Goal: Information Seeking & Learning: Learn about a topic

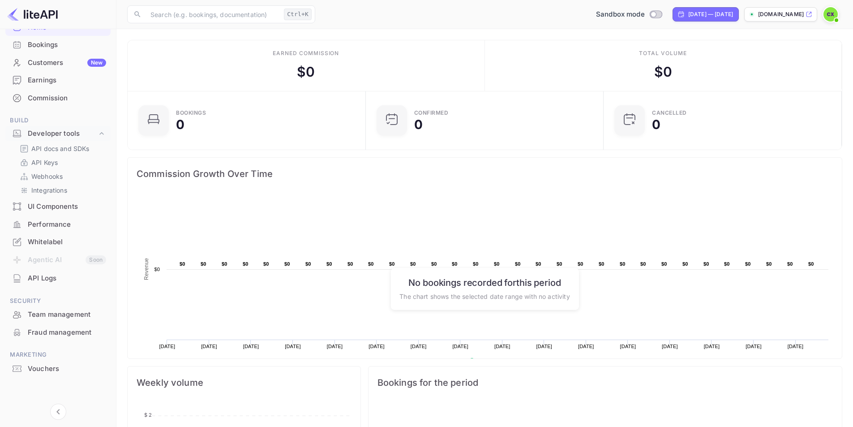
scroll to position [45, 0]
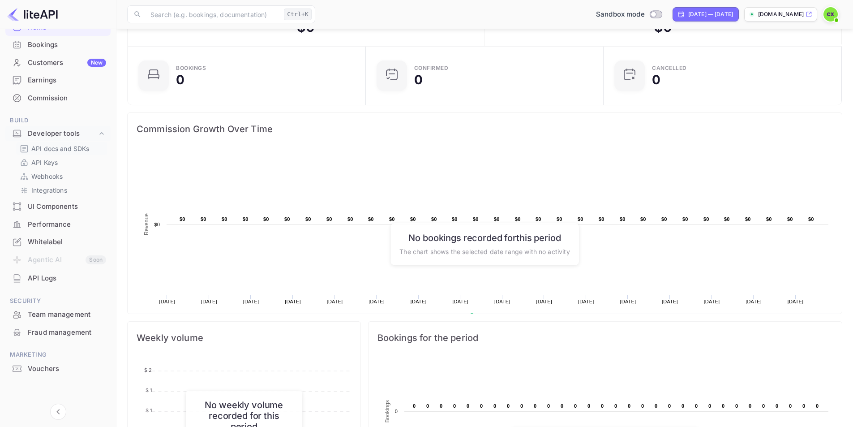
click at [69, 146] on p "API docs and SDKs" at bounding box center [60, 148] width 58 height 9
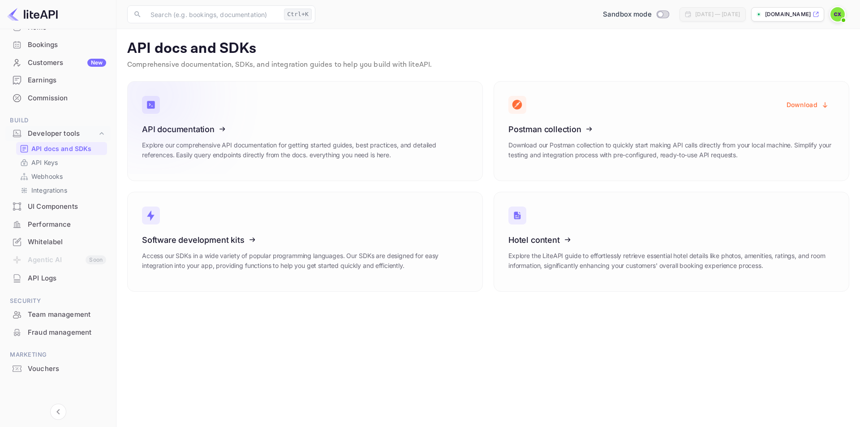
click at [291, 161] on div "API documentation Explore our comprehensive API documentation for getting start…" at bounding box center [305, 145] width 326 height 42
click at [146, 119] on icon at bounding box center [197, 127] width 139 height 92
click at [60, 66] on div "Customers New" at bounding box center [67, 63] width 78 height 10
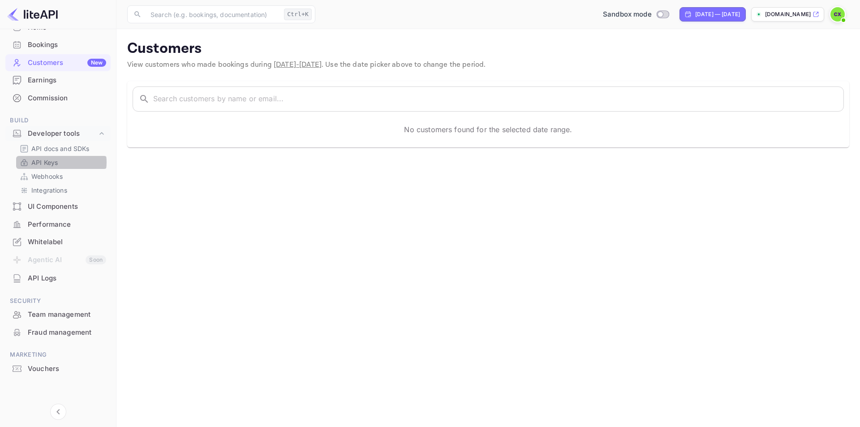
click at [61, 162] on link "API Keys" at bounding box center [62, 162] width 84 height 9
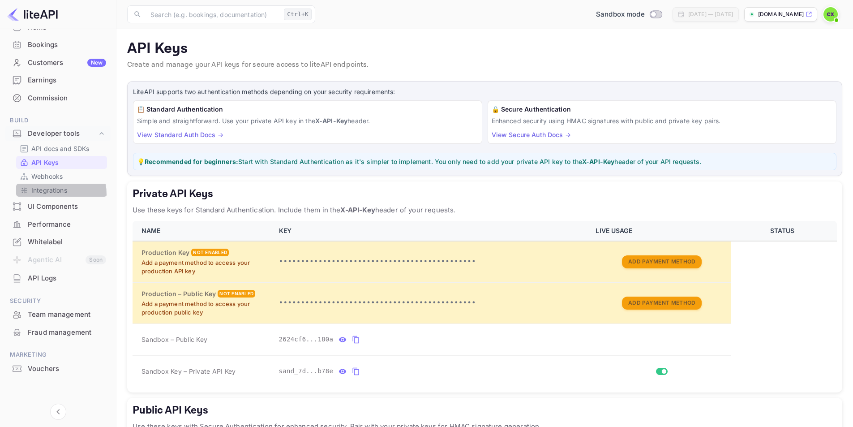
click at [48, 194] on p "Integrations" at bounding box center [49, 189] width 36 height 9
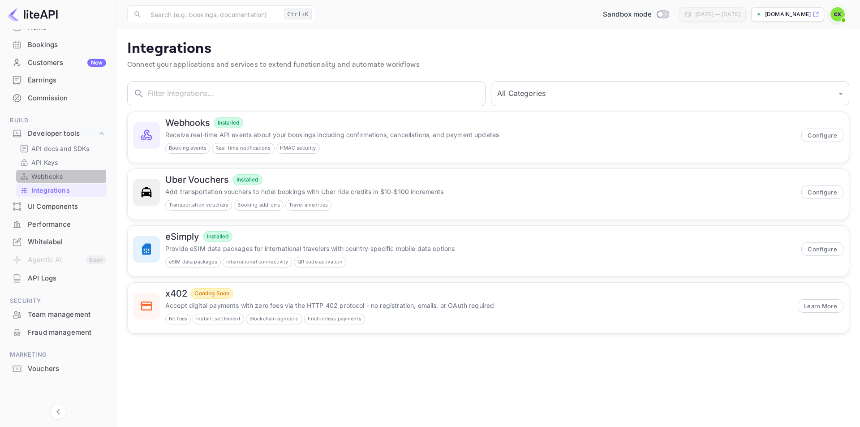
click at [43, 176] on p "Webhooks" at bounding box center [46, 175] width 31 height 9
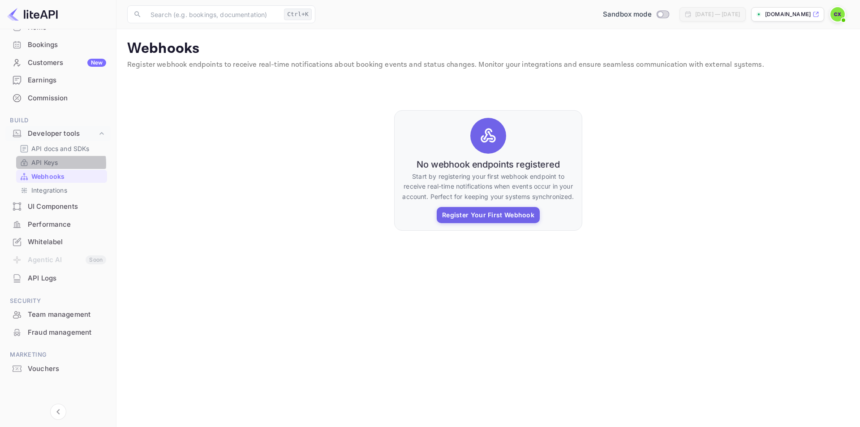
click at [48, 163] on p "API Keys" at bounding box center [44, 162] width 26 height 9
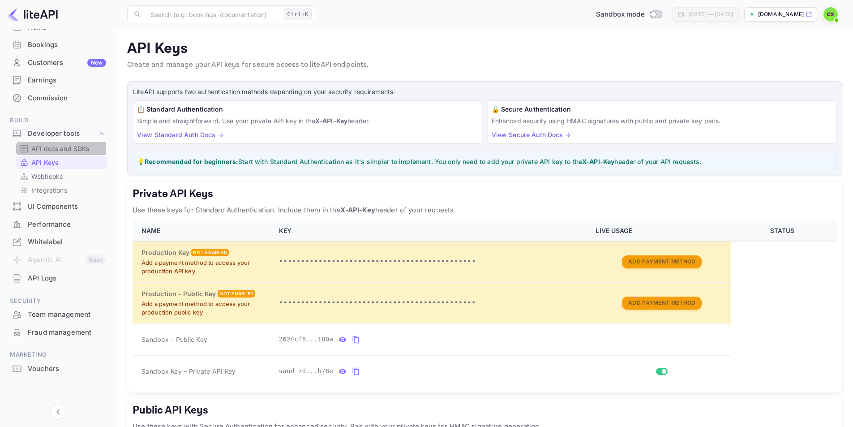
click at [54, 148] on p "API docs and SDKs" at bounding box center [60, 148] width 58 height 9
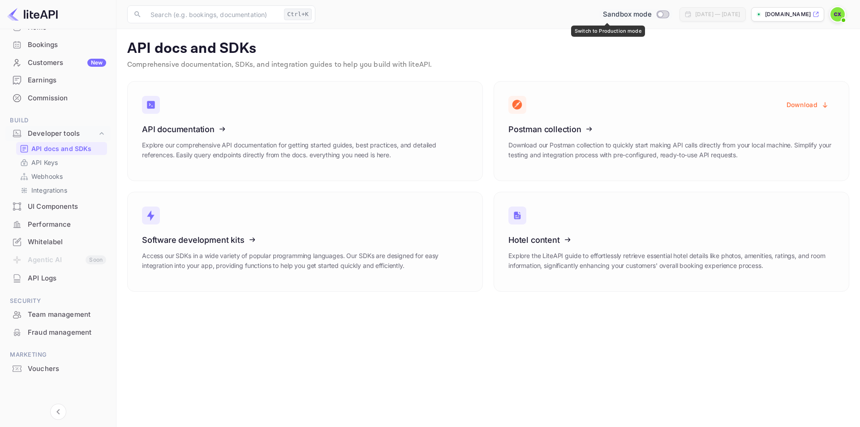
click at [651, 15] on input "Switch to Production mode" at bounding box center [660, 14] width 18 height 6
checkbox input "false"
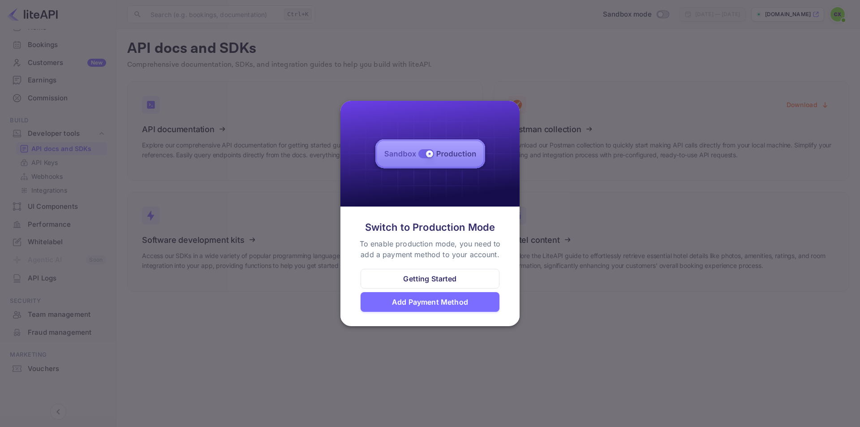
click at [588, 137] on div at bounding box center [430, 213] width 860 height 427
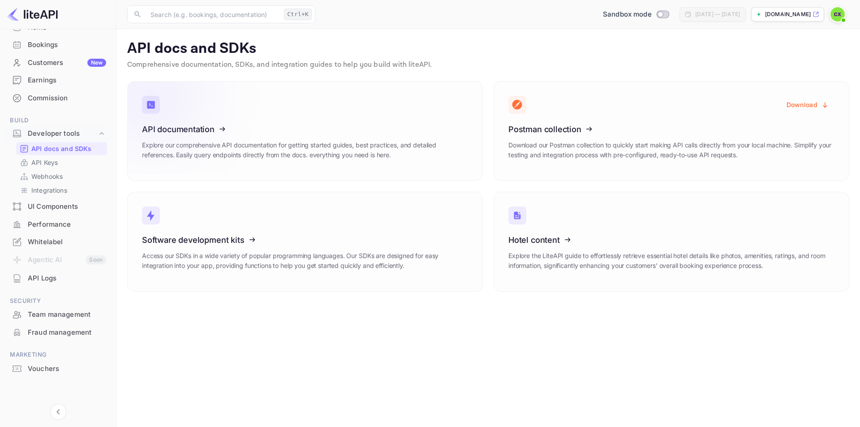
click at [184, 123] on icon at bounding box center [197, 127] width 139 height 92
click at [273, 110] on link "API documentation Explore our comprehensive API documentation for getting start…" at bounding box center [305, 131] width 356 height 100
click at [165, 127] on icon at bounding box center [197, 127] width 139 height 92
click at [192, 131] on icon at bounding box center [197, 127] width 139 height 92
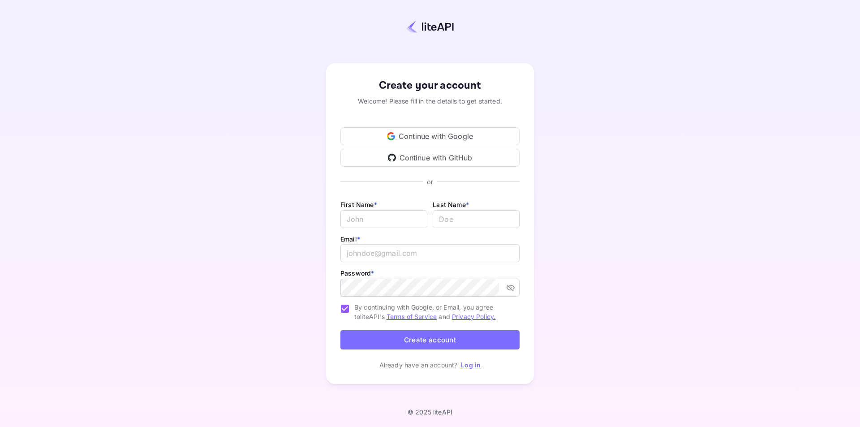
type input "[EMAIL_ADDRESS][DOMAIN_NAME]"
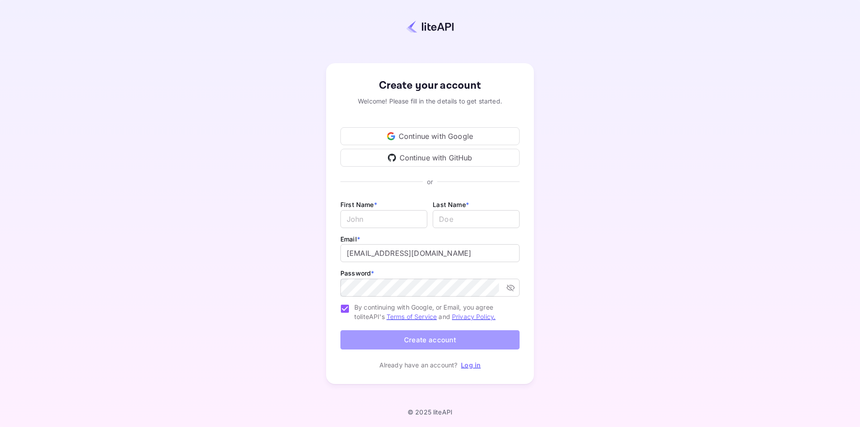
click at [450, 345] on button "Create account" at bounding box center [429, 339] width 179 height 19
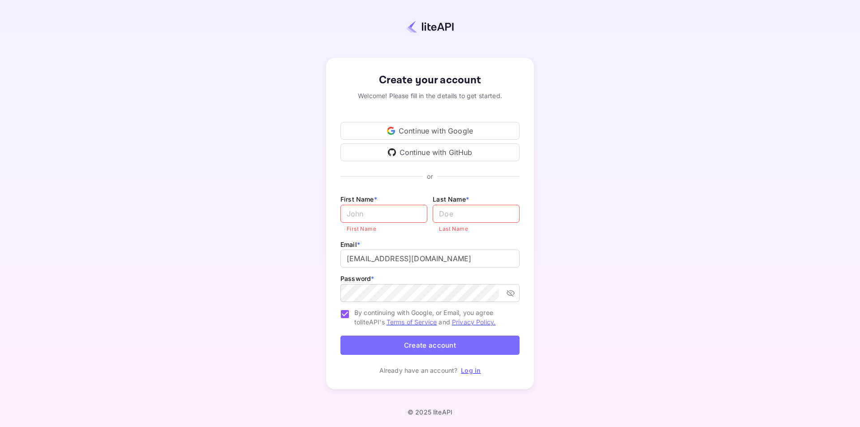
click at [475, 370] on link "Log in" at bounding box center [471, 370] width 20 height 8
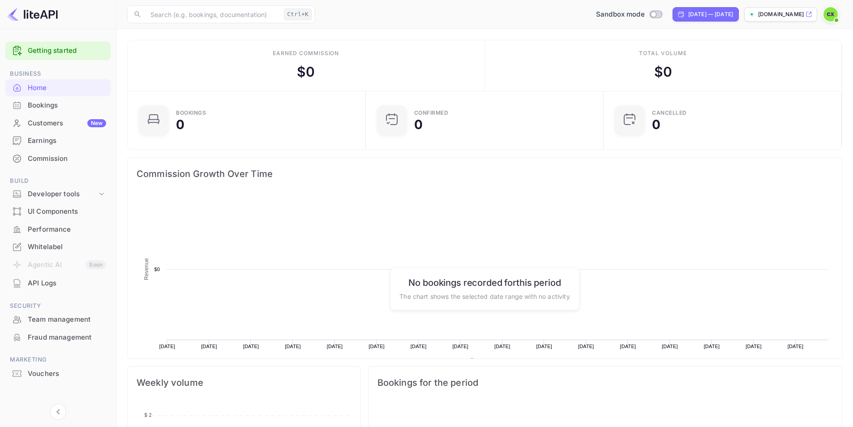
scroll to position [139, 226]
click at [839, 14] on div at bounding box center [833, 14] width 20 height 16
click at [830, 15] on img at bounding box center [830, 14] width 14 height 14
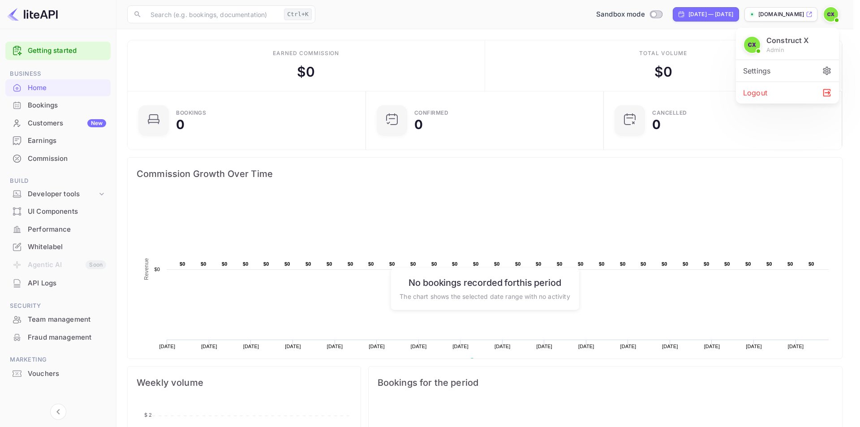
click at [765, 78] on div "Settings" at bounding box center [787, 70] width 103 height 21
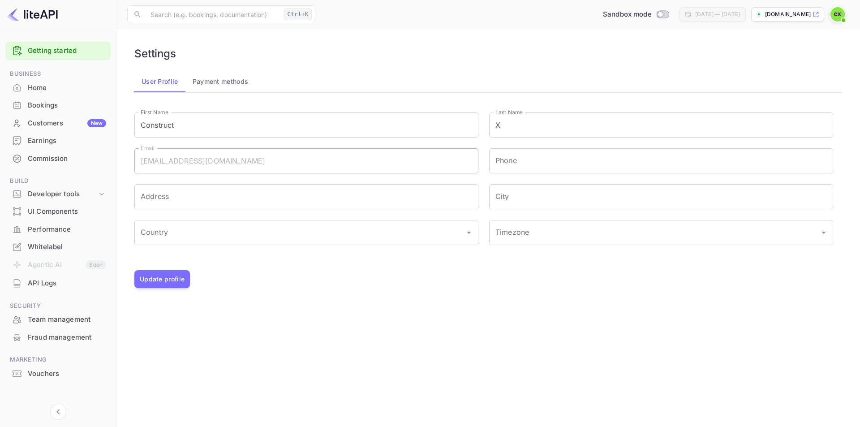
click at [238, 81] on button "Payment methods" at bounding box center [220, 81] width 70 height 21
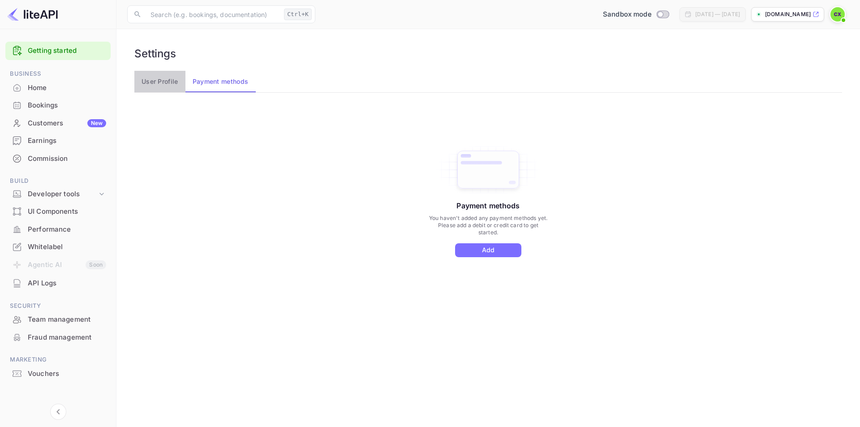
click at [168, 80] on button "User Profile" at bounding box center [159, 81] width 51 height 21
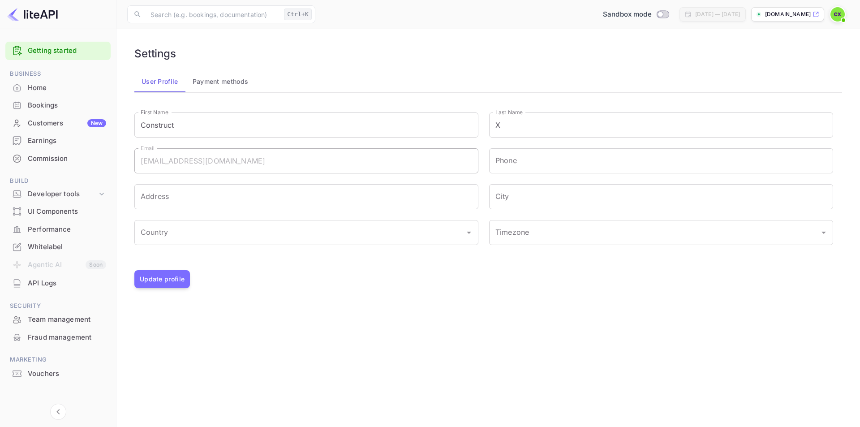
click at [64, 91] on div "Home" at bounding box center [67, 88] width 78 height 10
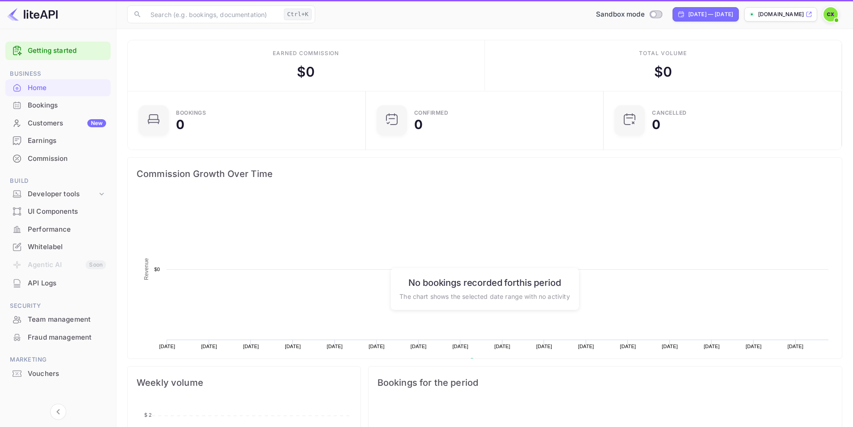
scroll to position [139, 226]
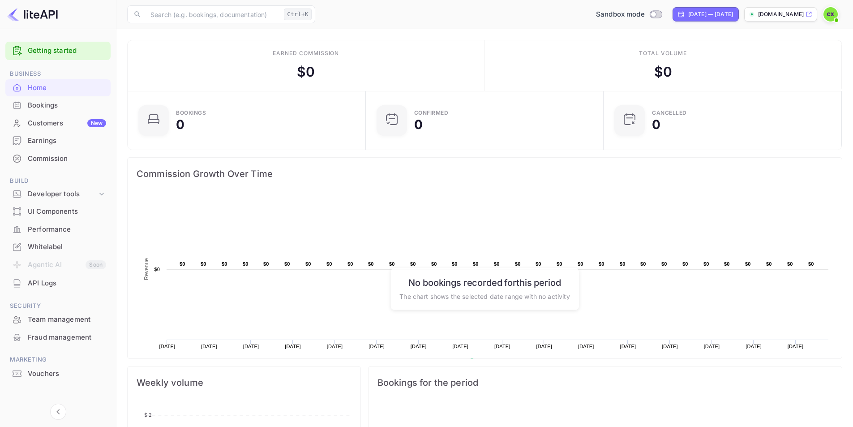
click at [328, 67] on div "Earned commission $ 0" at bounding box center [306, 65] width 357 height 51
click at [28, 104] on div "Bookings" at bounding box center [67, 105] width 78 height 10
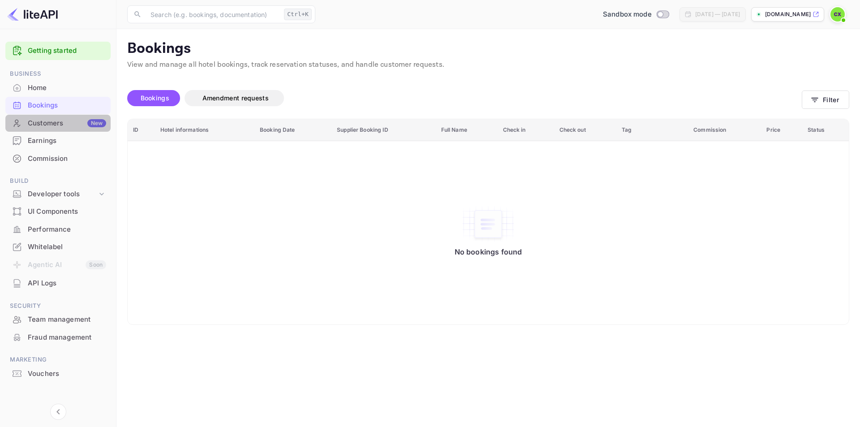
click at [85, 127] on div "Customers New" at bounding box center [67, 123] width 78 height 10
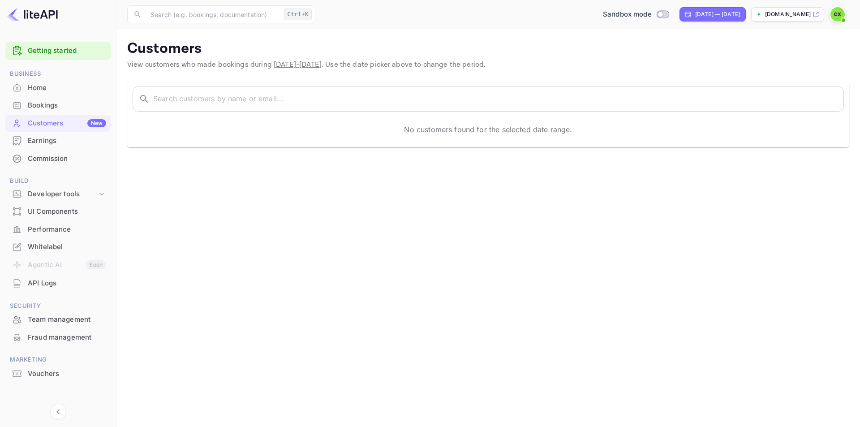
click at [83, 142] on div "Earnings" at bounding box center [67, 141] width 78 height 10
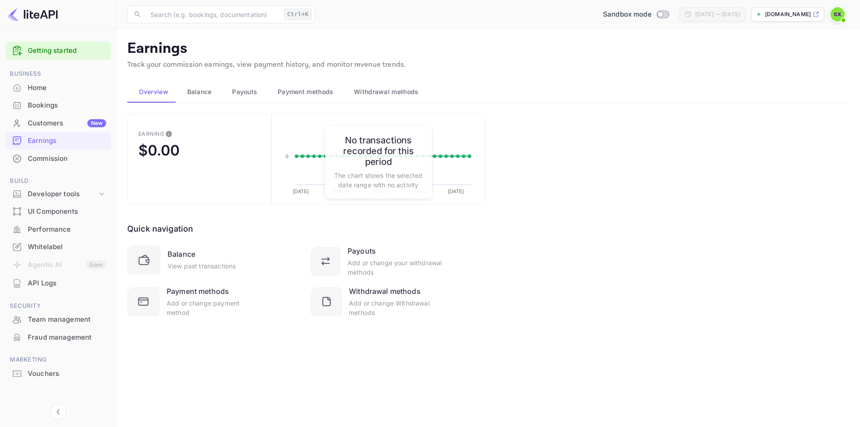
click at [202, 98] on button "Balance" at bounding box center [198, 91] width 45 height 21
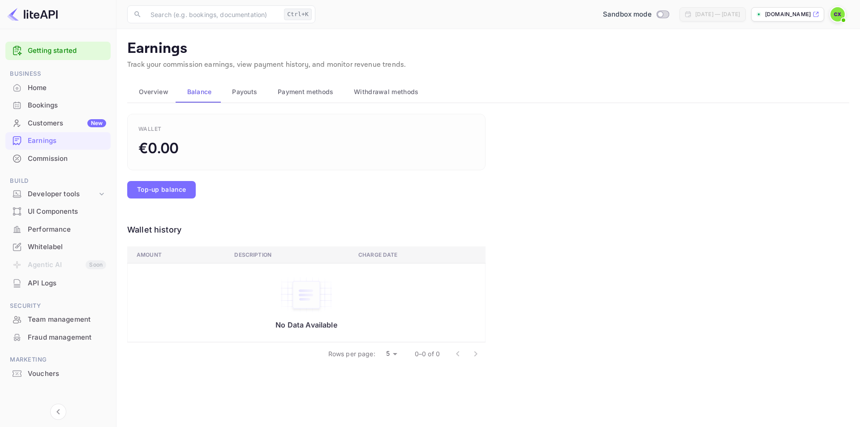
click at [154, 93] on span "Overview" at bounding box center [154, 91] width 30 height 11
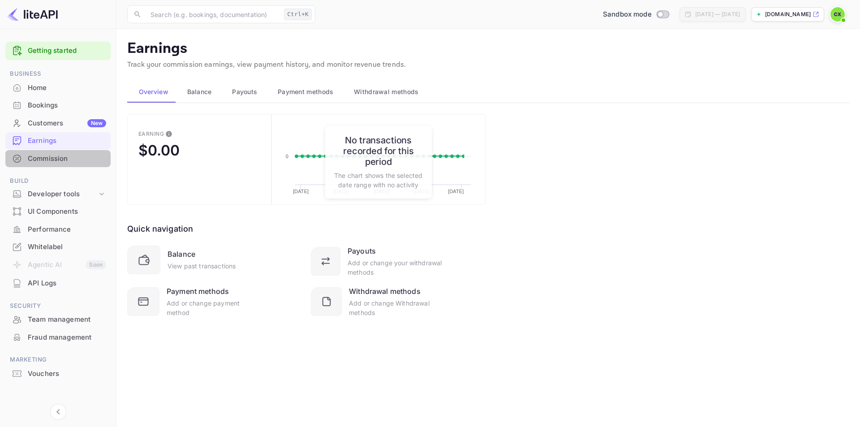
click at [75, 151] on div "Commission" at bounding box center [57, 158] width 105 height 17
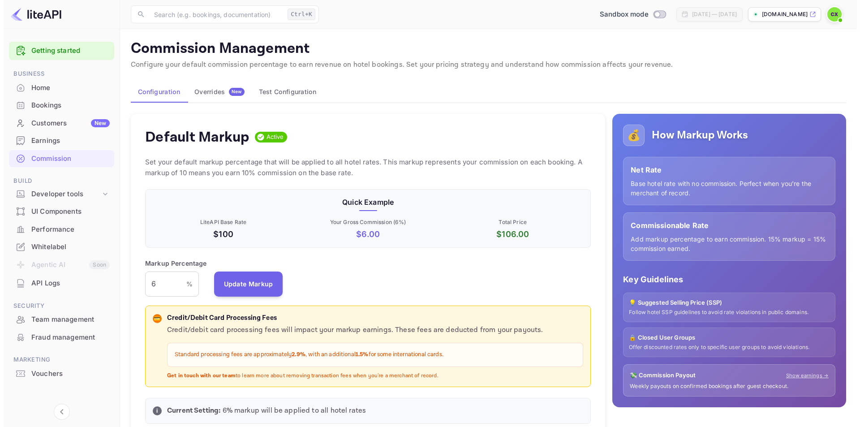
scroll to position [152, 439]
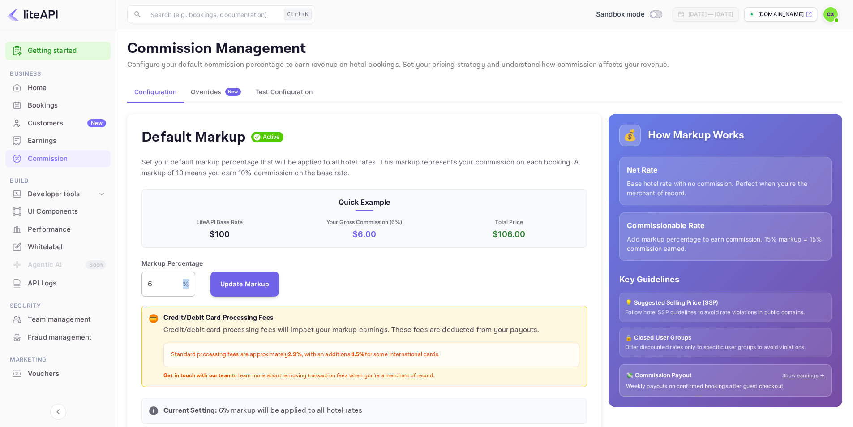
click at [185, 284] on div "6 % ​" at bounding box center [168, 283] width 54 height 25
click at [184, 283] on p "%" at bounding box center [186, 283] width 6 height 9
drag, startPoint x: 188, startPoint y: 264, endPoint x: 142, endPoint y: 263, distance: 45.7
click at [142, 263] on p "Markup Percentage" at bounding box center [172, 262] width 62 height 9
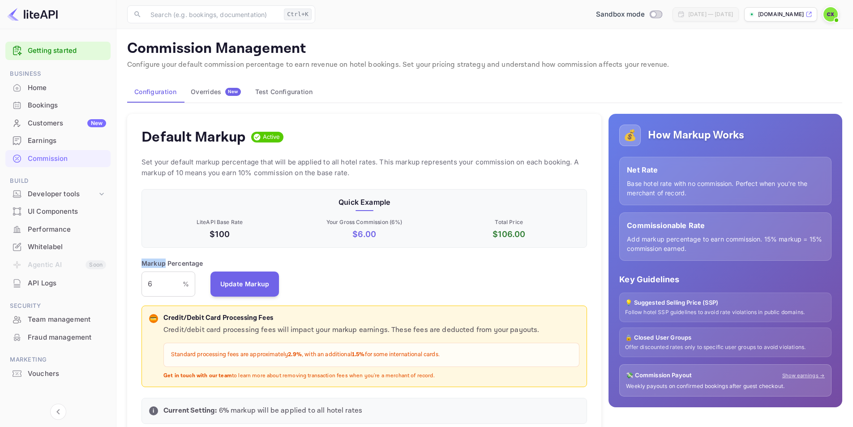
drag, startPoint x: 142, startPoint y: 263, endPoint x: 160, endPoint y: 266, distance: 18.6
click at [160, 266] on p "Markup Percentage" at bounding box center [172, 262] width 62 height 9
click at [214, 233] on p "$100" at bounding box center [219, 234] width 141 height 12
click at [357, 234] on p "$ 6.00" at bounding box center [364, 234] width 141 height 12
drag, startPoint x: 493, startPoint y: 232, endPoint x: 497, endPoint y: 233, distance: 4.7
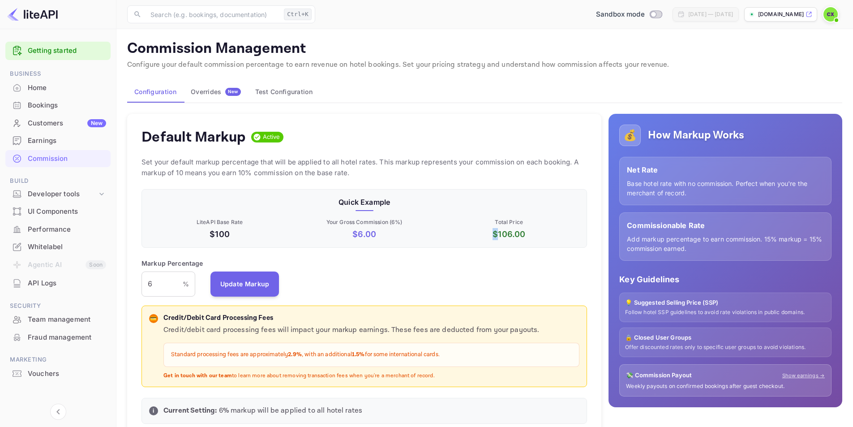
click at [497, 233] on p "$ 106.00" at bounding box center [508, 234] width 141 height 12
click at [66, 193] on div "Developer tools" at bounding box center [62, 194] width 69 height 10
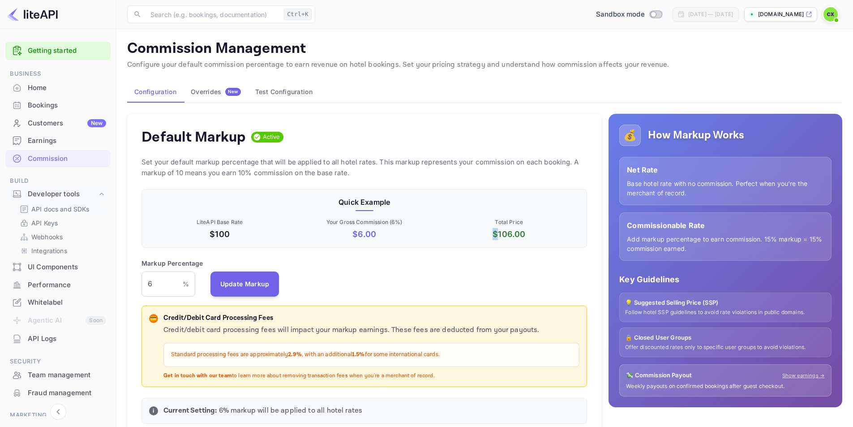
click at [59, 206] on p "API docs and SDKs" at bounding box center [60, 208] width 58 height 9
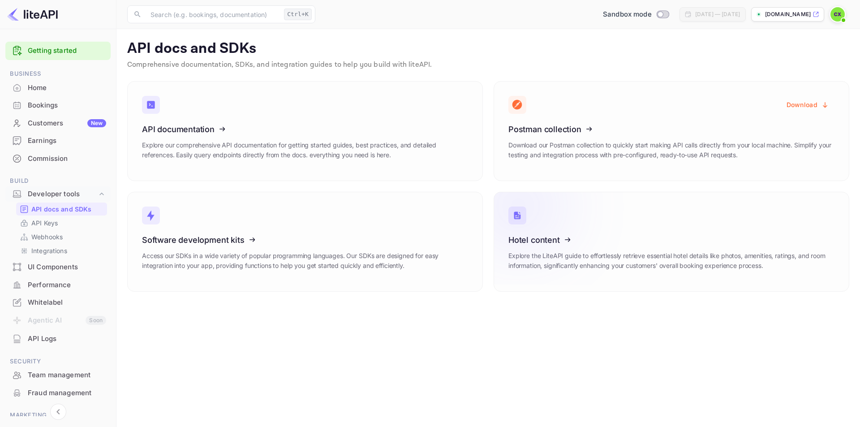
click at [552, 226] on icon at bounding box center [563, 238] width 139 height 92
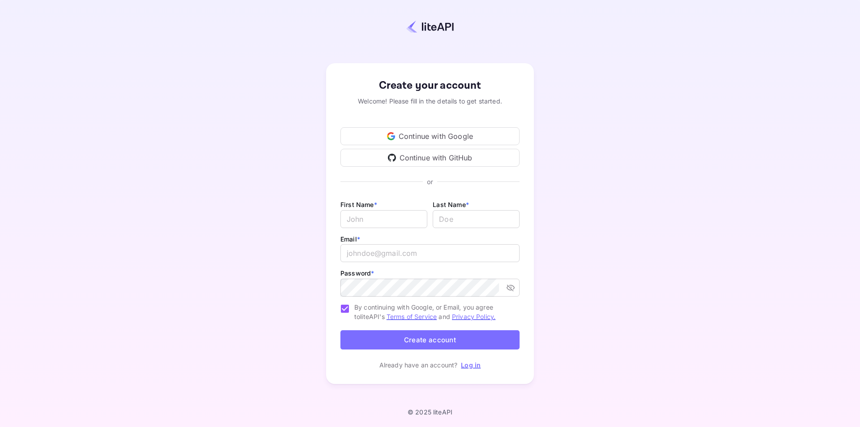
type input "constructxindia@gmail.com"
click at [474, 362] on link "Log in" at bounding box center [471, 365] width 20 height 8
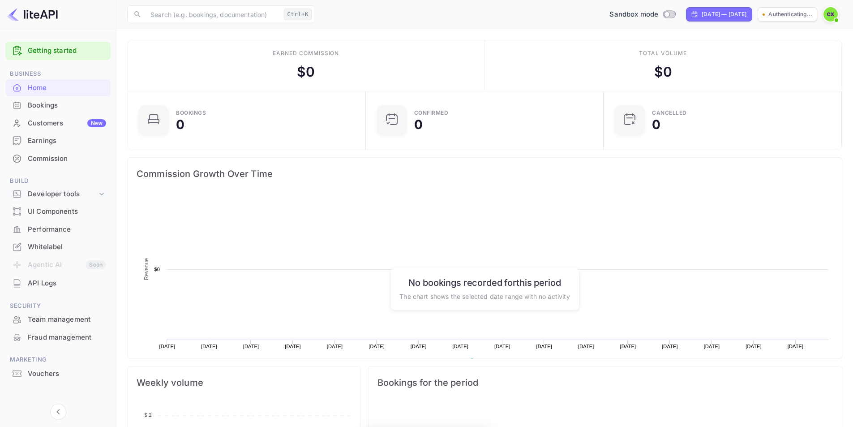
scroll to position [139, 226]
click at [69, 197] on div "Developer tools" at bounding box center [62, 194] width 69 height 10
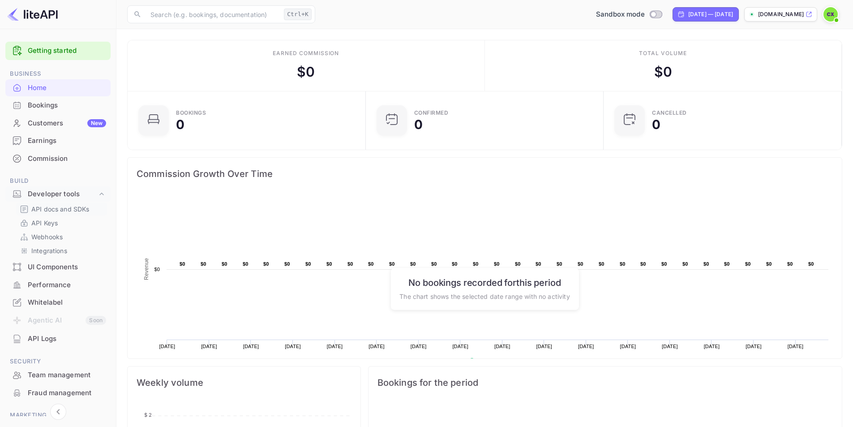
click at [65, 212] on p "API docs and SDKs" at bounding box center [60, 208] width 58 height 9
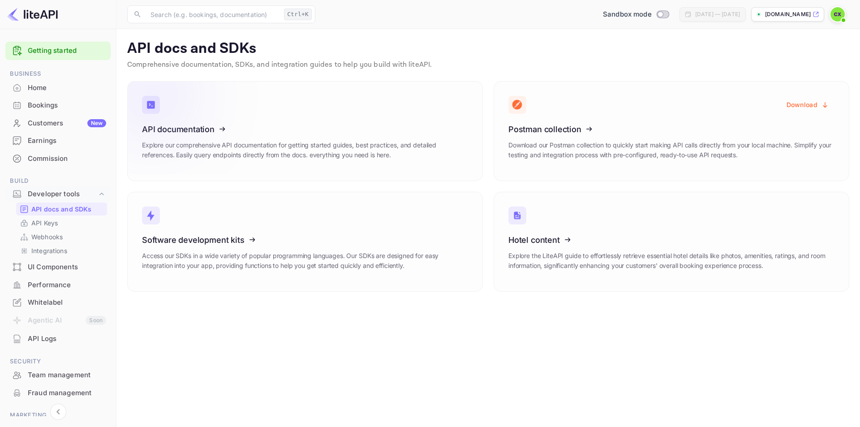
click at [263, 130] on icon at bounding box center [197, 127] width 139 height 92
click at [47, 225] on p "API Keys" at bounding box center [44, 222] width 26 height 9
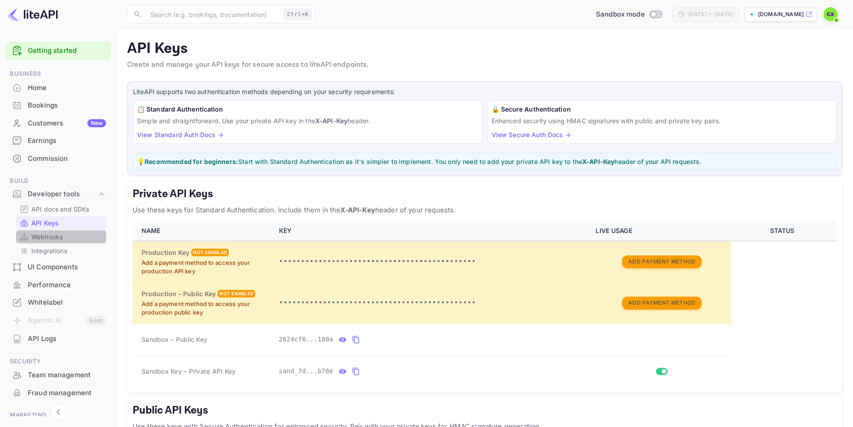
click at [53, 237] on p "Webhooks" at bounding box center [46, 236] width 31 height 9
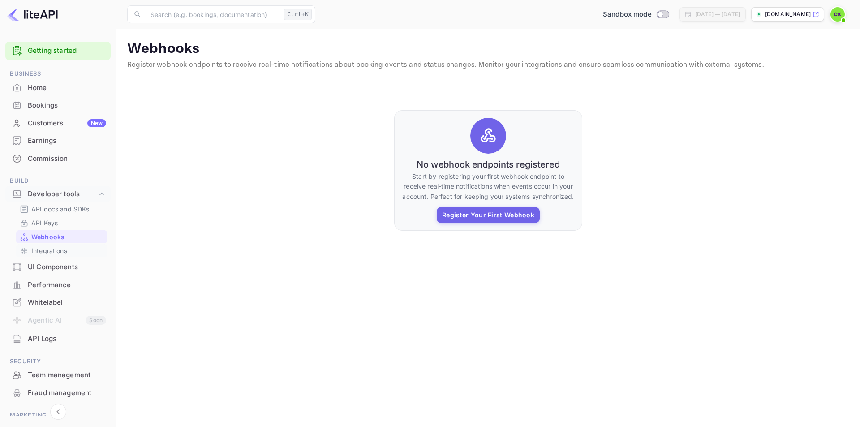
click at [51, 248] on p "Integrations" at bounding box center [49, 250] width 36 height 9
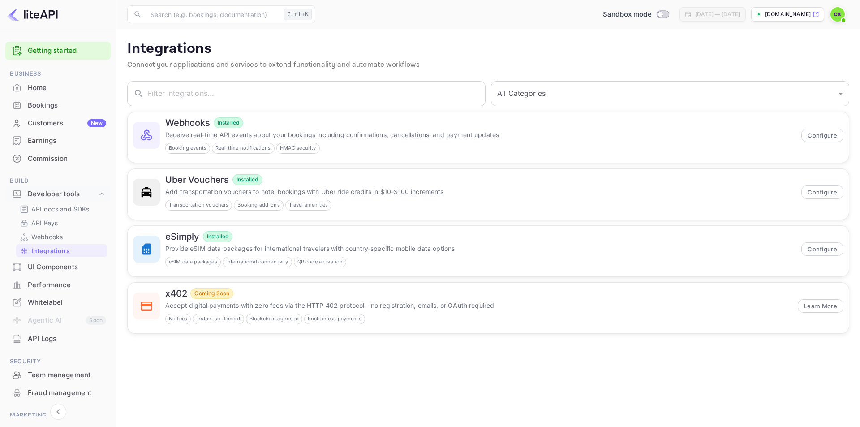
click at [62, 263] on div "UI Components" at bounding box center [67, 267] width 78 height 10
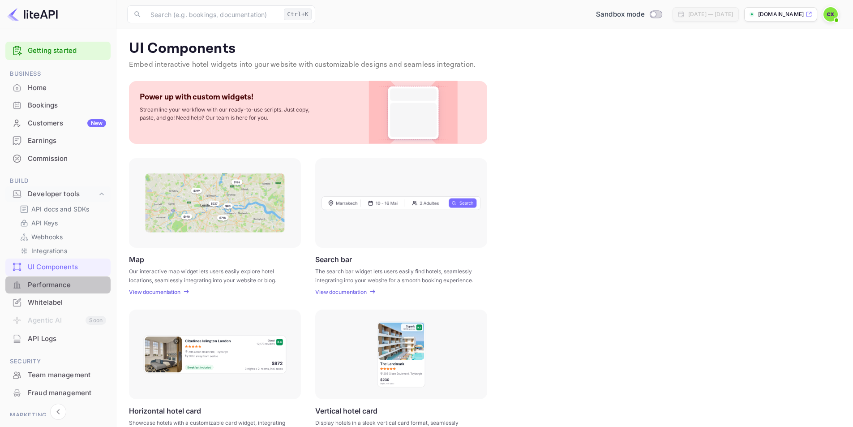
click at [95, 287] on div "Performance" at bounding box center [67, 285] width 78 height 10
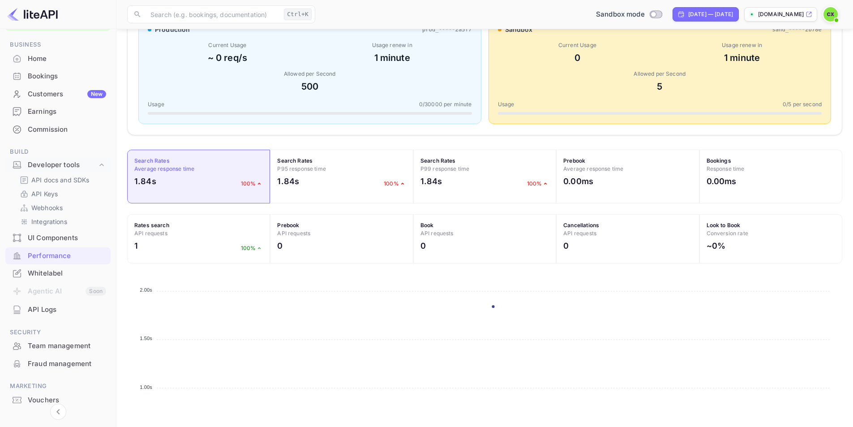
scroll to position [45, 0]
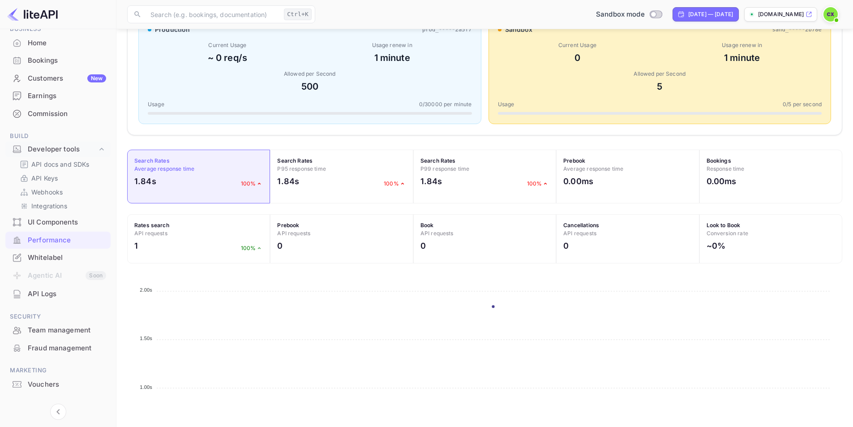
click at [60, 294] on div "API Logs" at bounding box center [67, 294] width 78 height 10
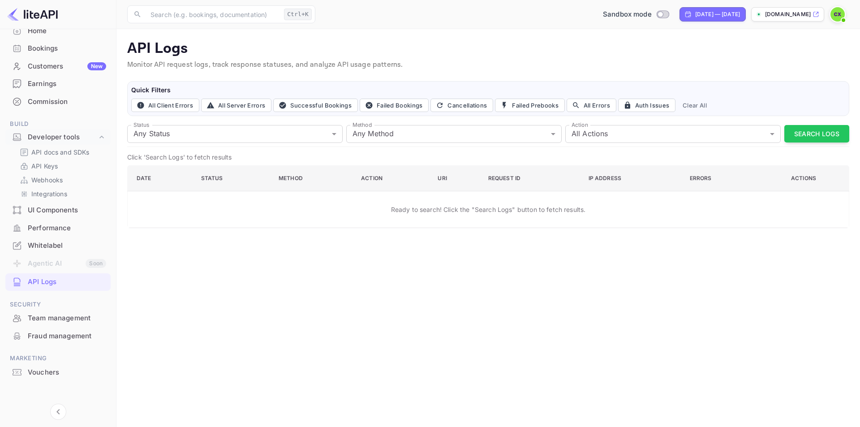
scroll to position [60, 0]
click at [85, 147] on p "API docs and SDKs" at bounding box center [60, 148] width 58 height 9
